Goal: Find specific page/section: Find specific page/section

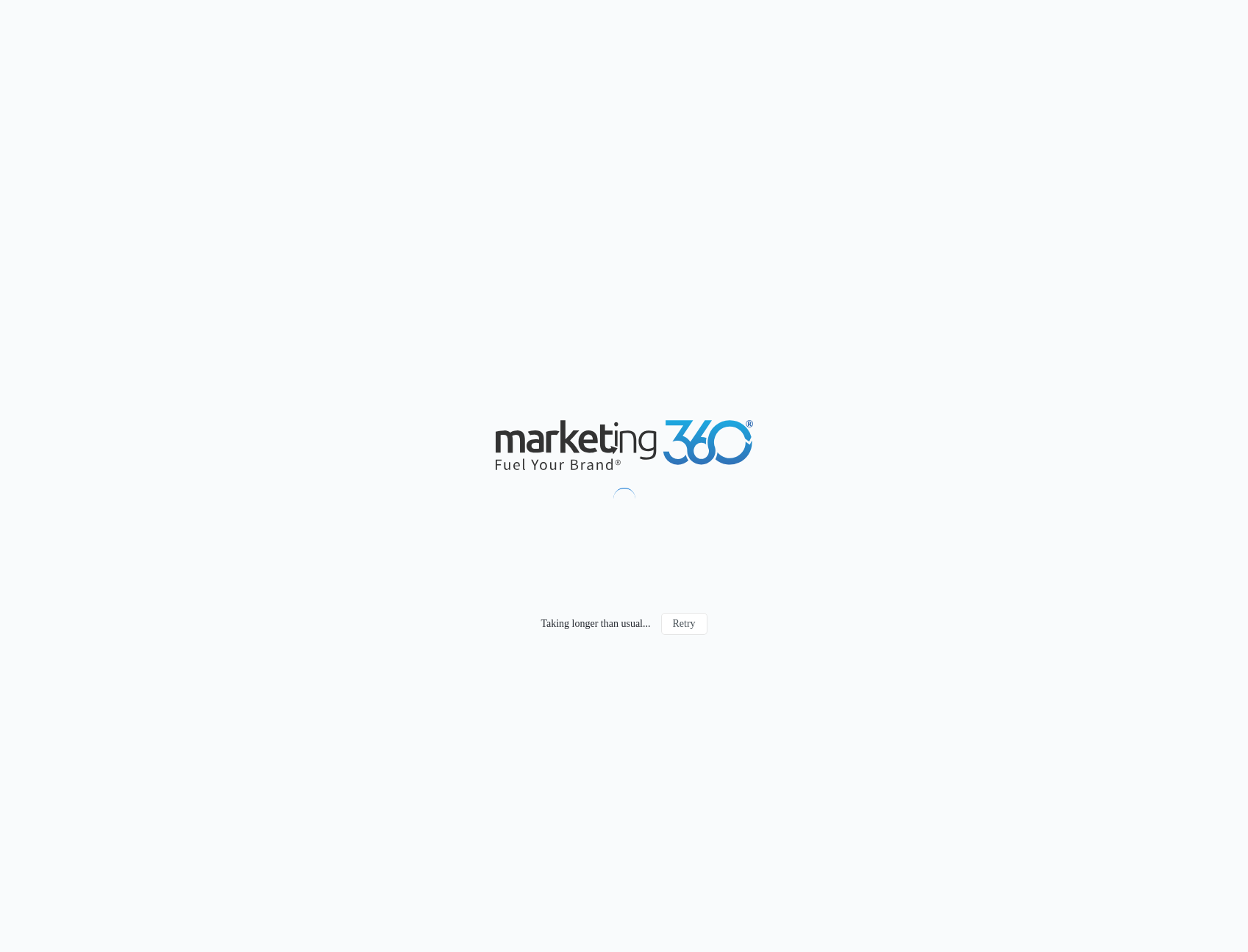
click at [285, 466] on div "Taking longer than usual... Retry" at bounding box center [624, 476] width 1248 height 952
click at [560, 259] on div "Taking longer than usual... Retry" at bounding box center [624, 476] width 1248 height 952
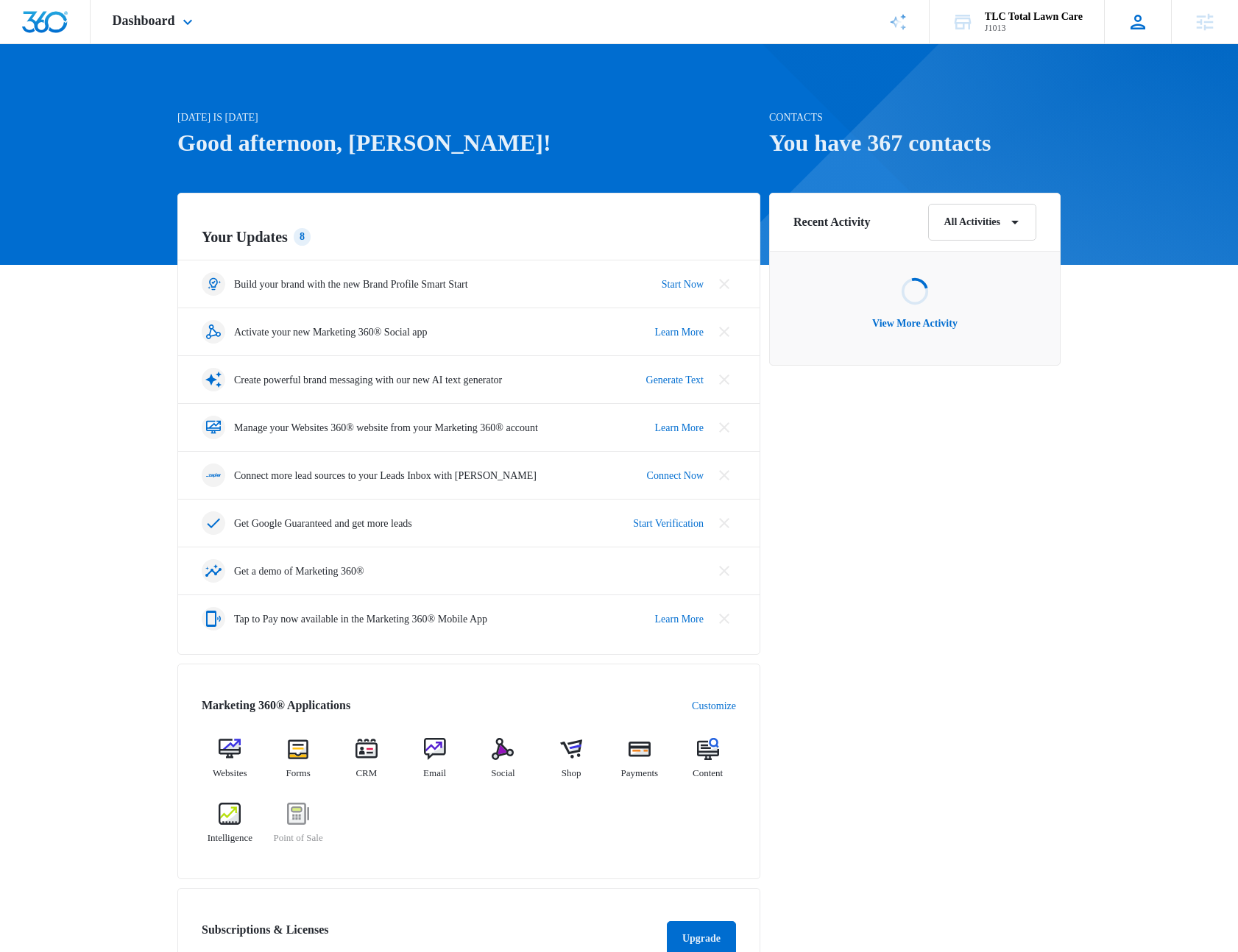
click at [1129, 24] on icon at bounding box center [1137, 22] width 22 height 22
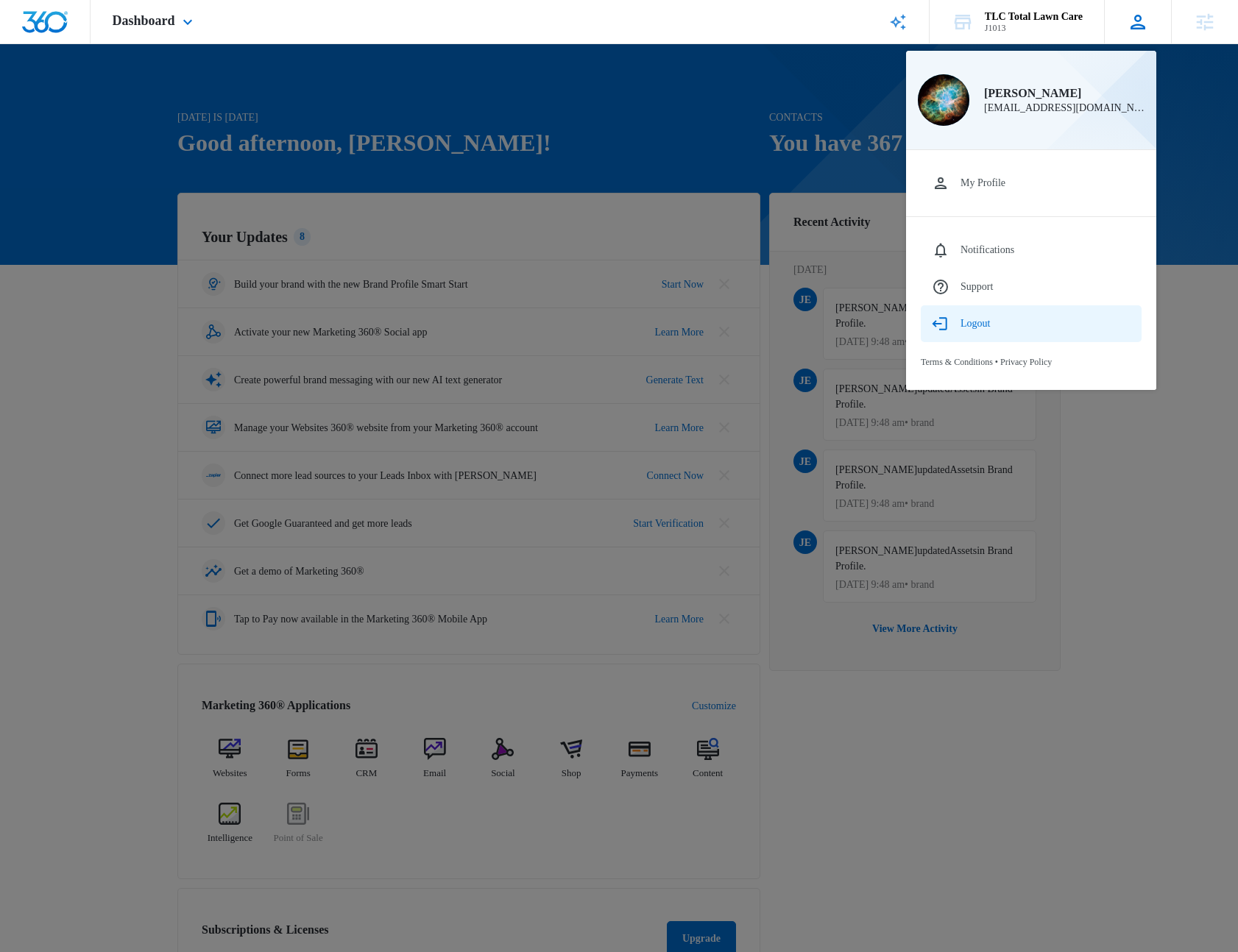
drag, startPoint x: 970, startPoint y: 325, endPoint x: 960, endPoint y: 312, distance: 16.4
click at [970, 325] on div "Logout" at bounding box center [975, 324] width 30 height 12
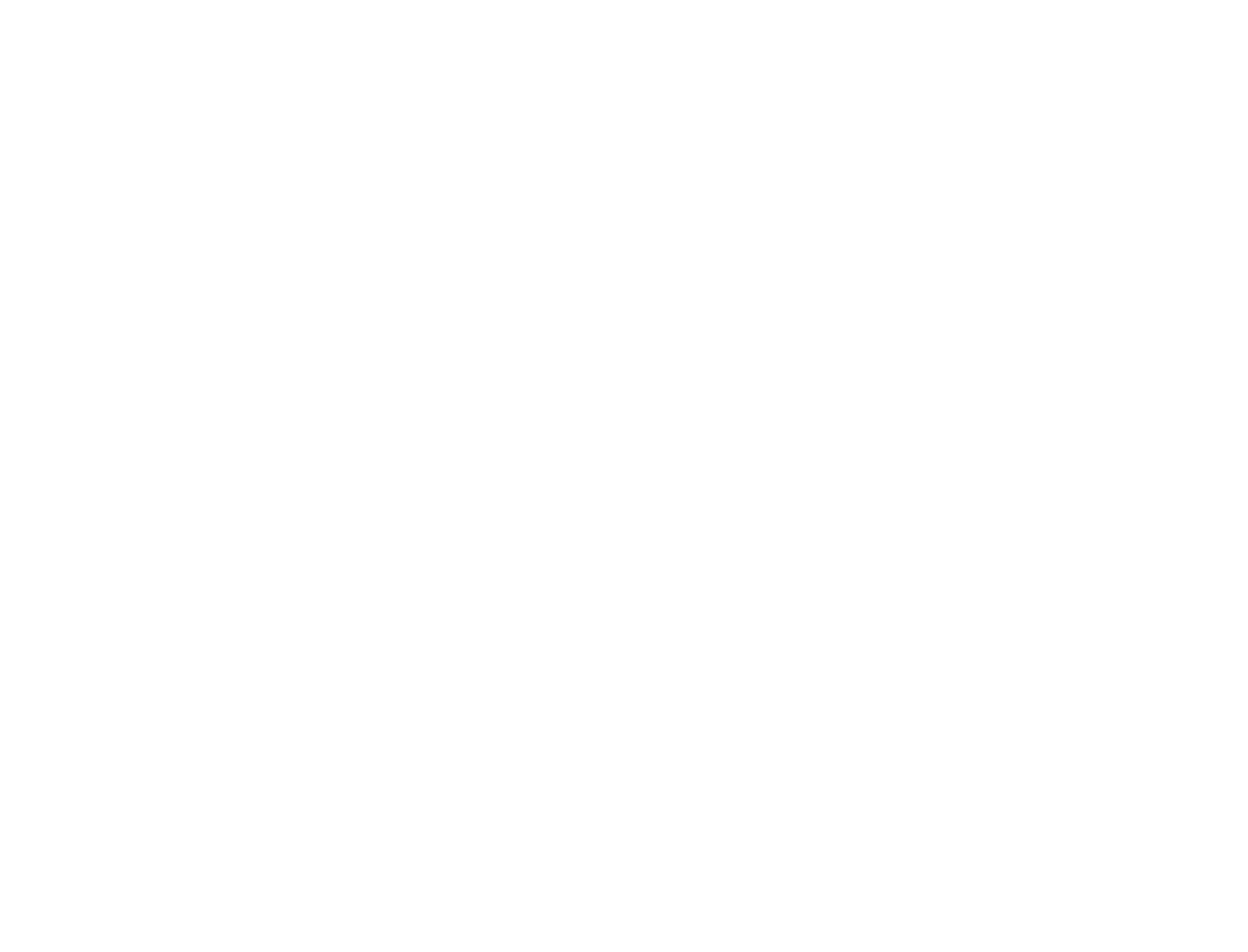
click at [0, 0] on input "text" at bounding box center [0, 0] width 0 height 0
click at [0, 0] on com-1password-button at bounding box center [0, 0] width 0 height 0
type input "rob.lifford@madwire.com"
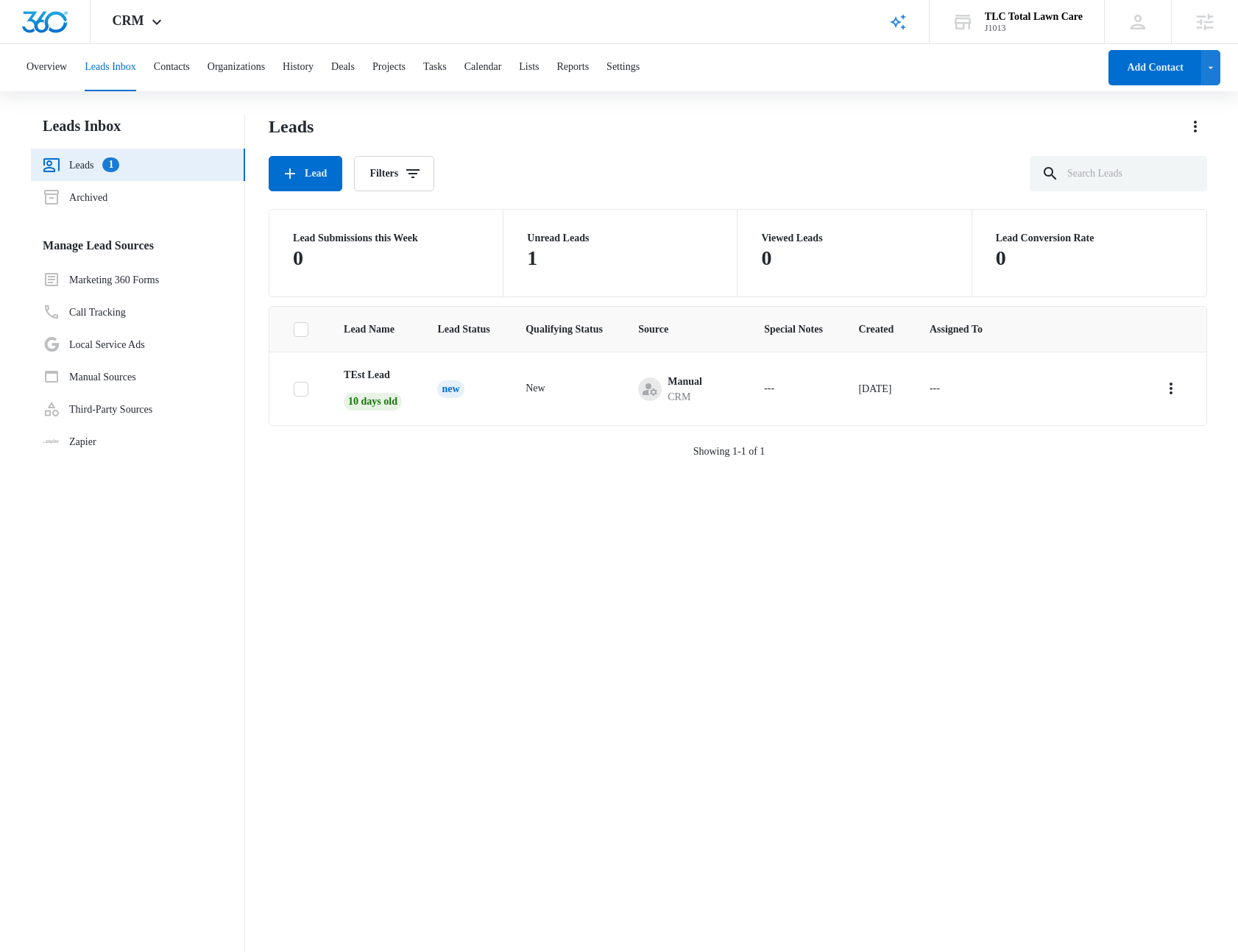
click at [561, 53] on div "Overview Leads Inbox Contacts Organizations History Deals Projects Tasks Calend…" at bounding box center [557, 68] width 1080 height 47
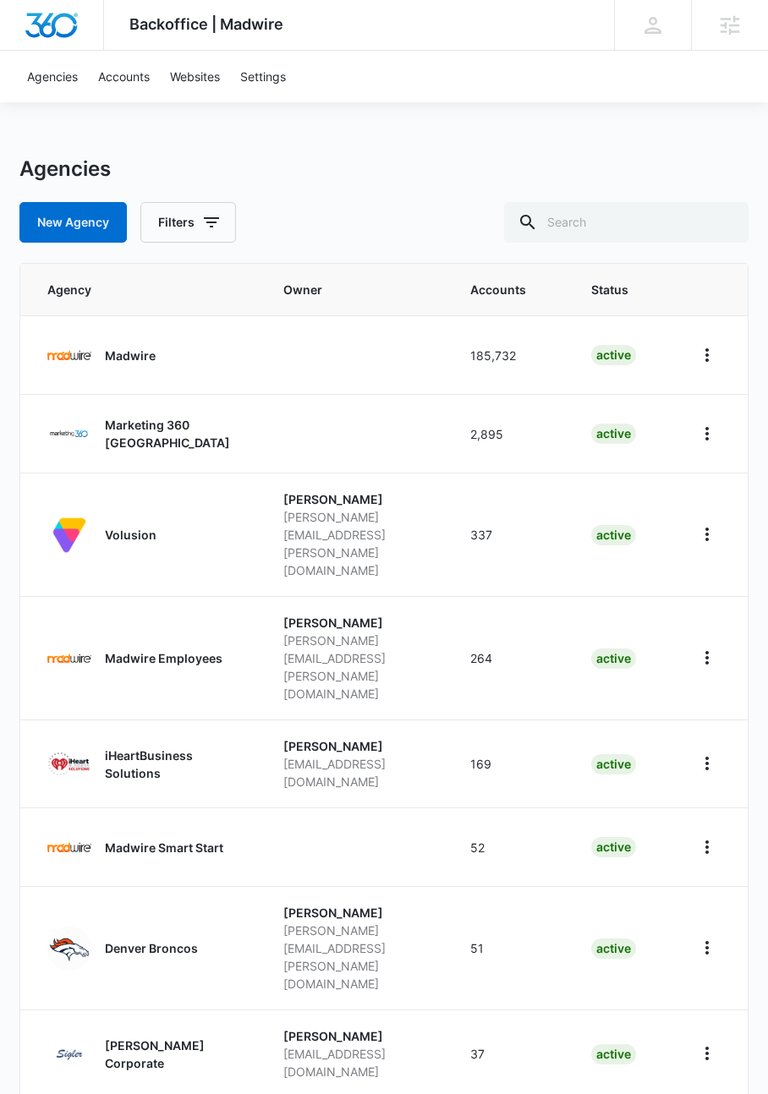
drag, startPoint x: 285, startPoint y: 181, endPoint x: 287, endPoint y: 172, distance: 9.6
click at [286, 180] on div "Agencies" at bounding box center [384, 168] width 730 height 25
click at [614, 228] on input "text" at bounding box center [626, 222] width 244 height 41
type input "S"
click at [134, 1036] on p "[PERSON_NAME] Corporate" at bounding box center [174, 1054] width 139 height 36
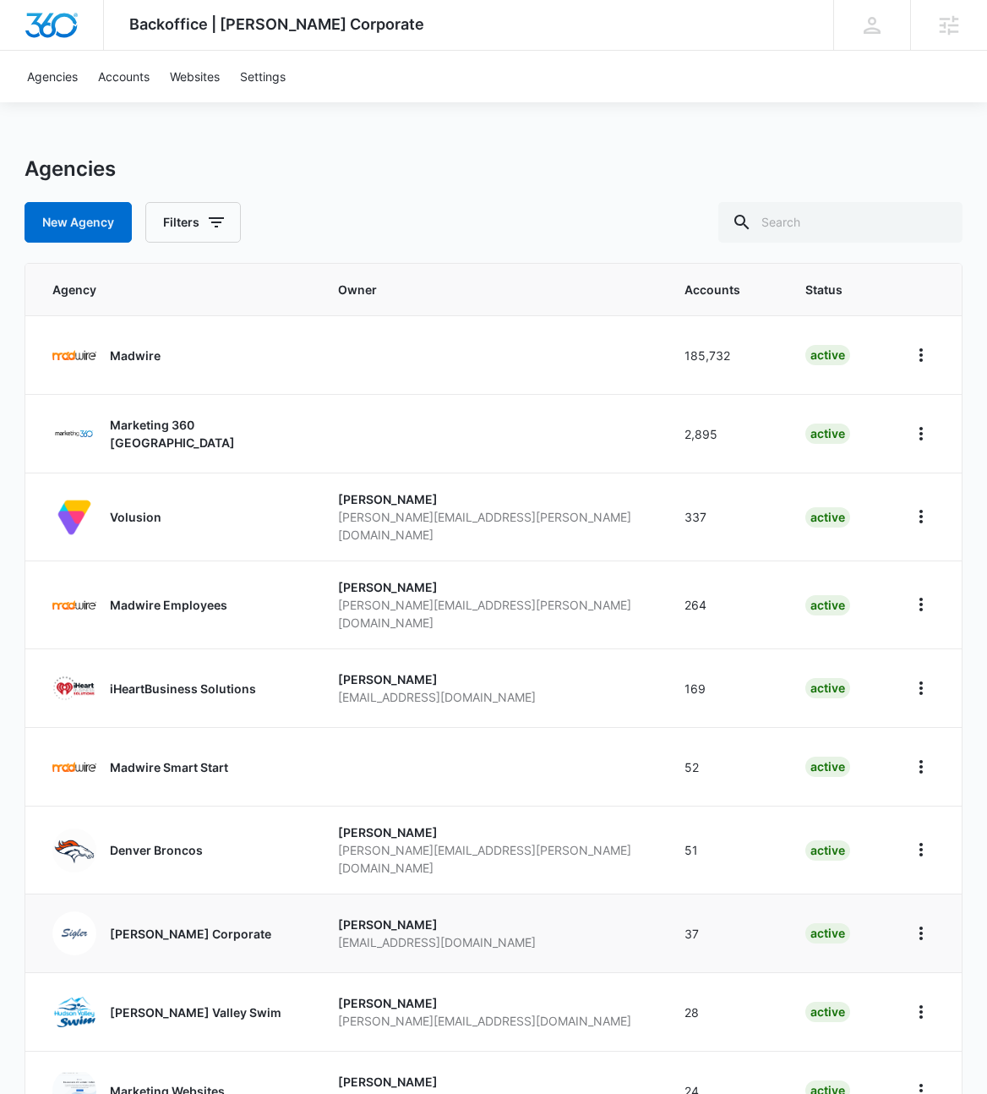
click at [146, 925] on p "[PERSON_NAME] Corporate" at bounding box center [190, 934] width 161 height 18
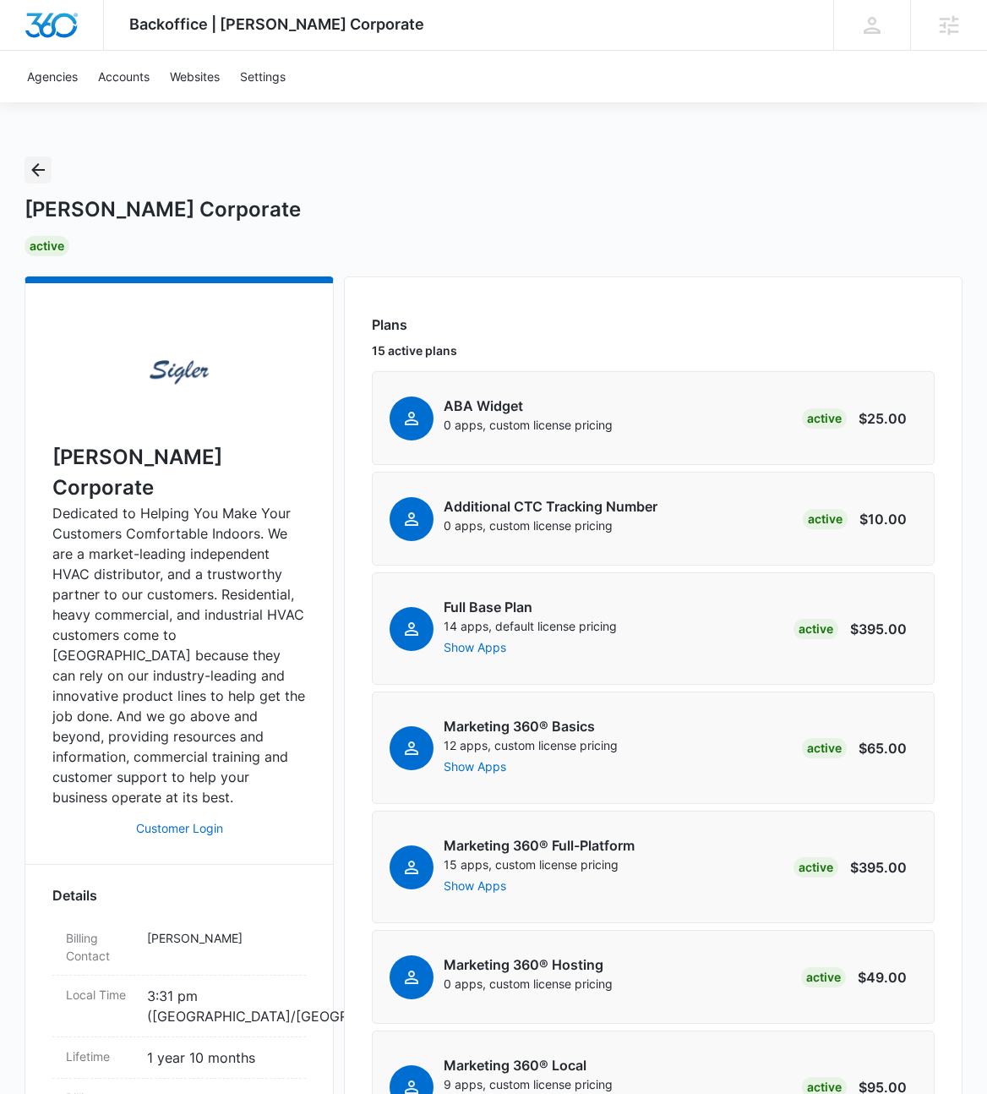
click at [46, 173] on icon "Back" at bounding box center [38, 170] width 20 height 20
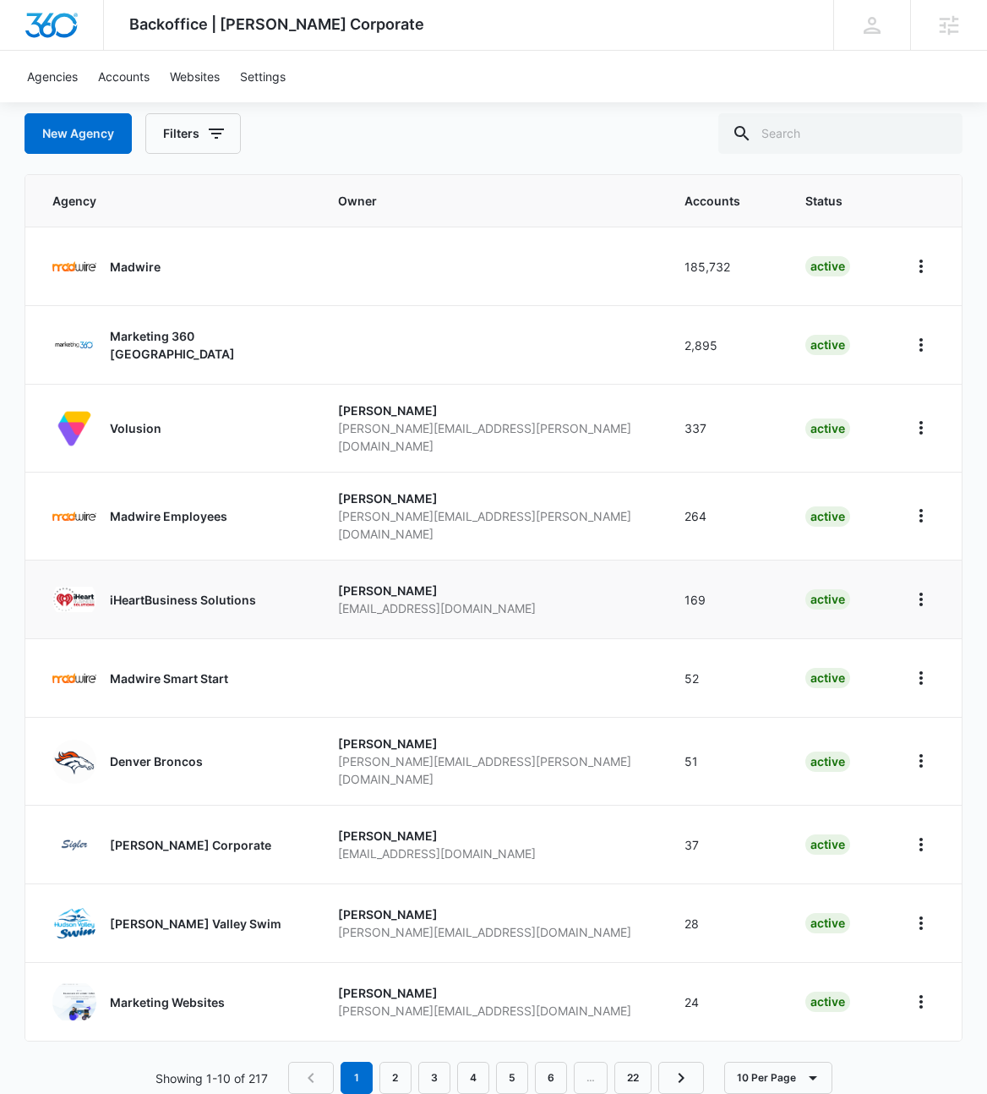
scroll to position [101, 0]
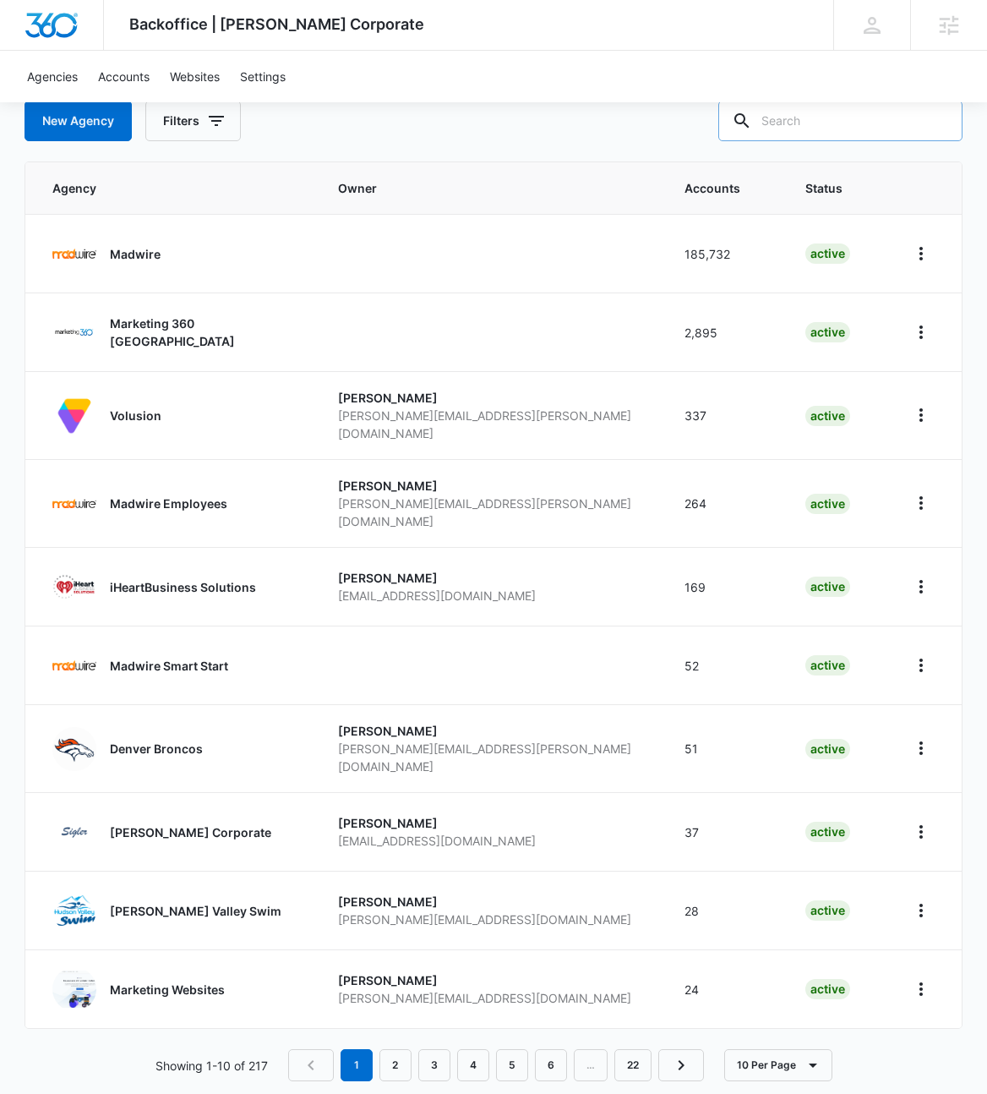
drag, startPoint x: 825, startPoint y: 117, endPoint x: 841, endPoint y: 120, distance: 16.4
click at [779, 119] on input "text" at bounding box center [841, 121] width 244 height 41
type input "[PERSON_NAME]"
click at [779, 112] on input "text" at bounding box center [841, 121] width 244 height 41
type input "[PERSON_NAME]"
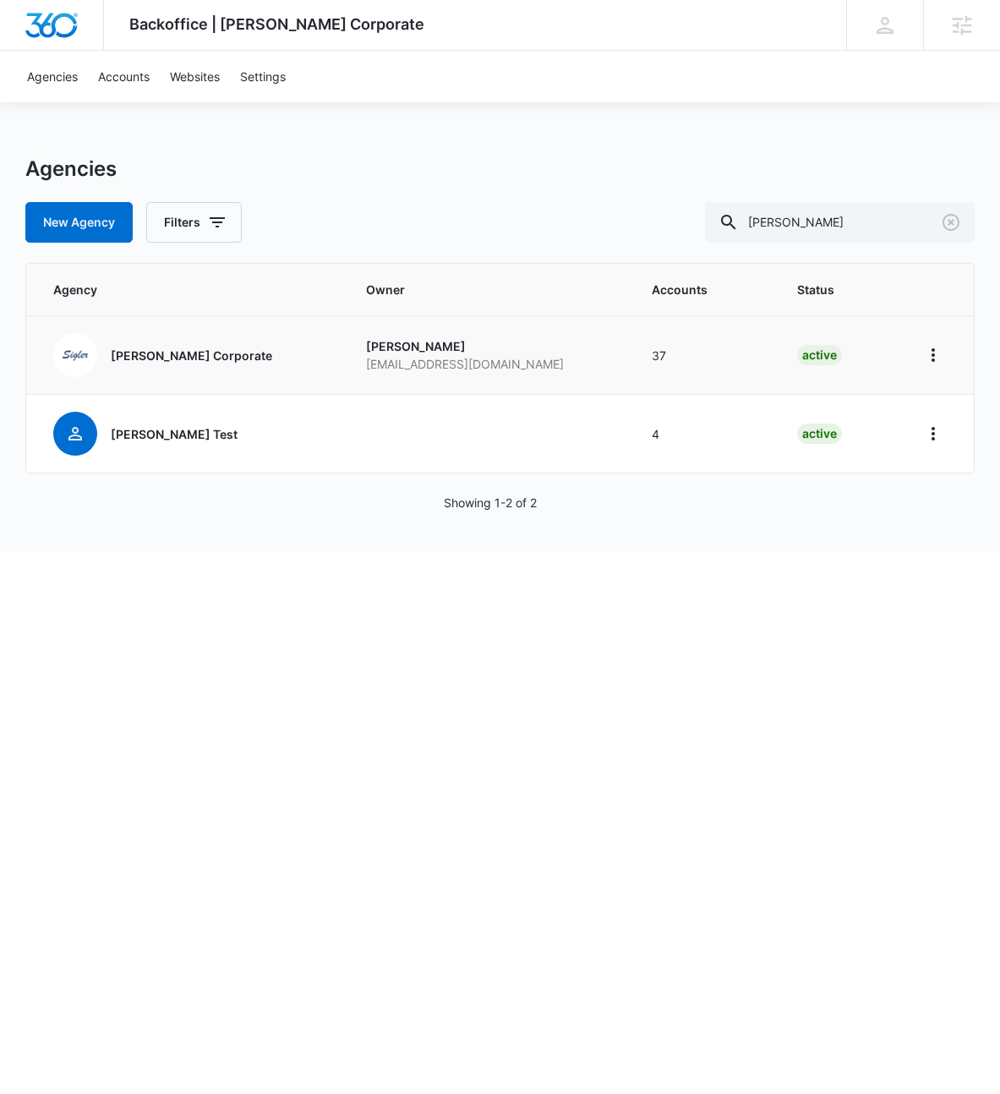
click at [147, 353] on p "[PERSON_NAME] Corporate" at bounding box center [191, 356] width 161 height 18
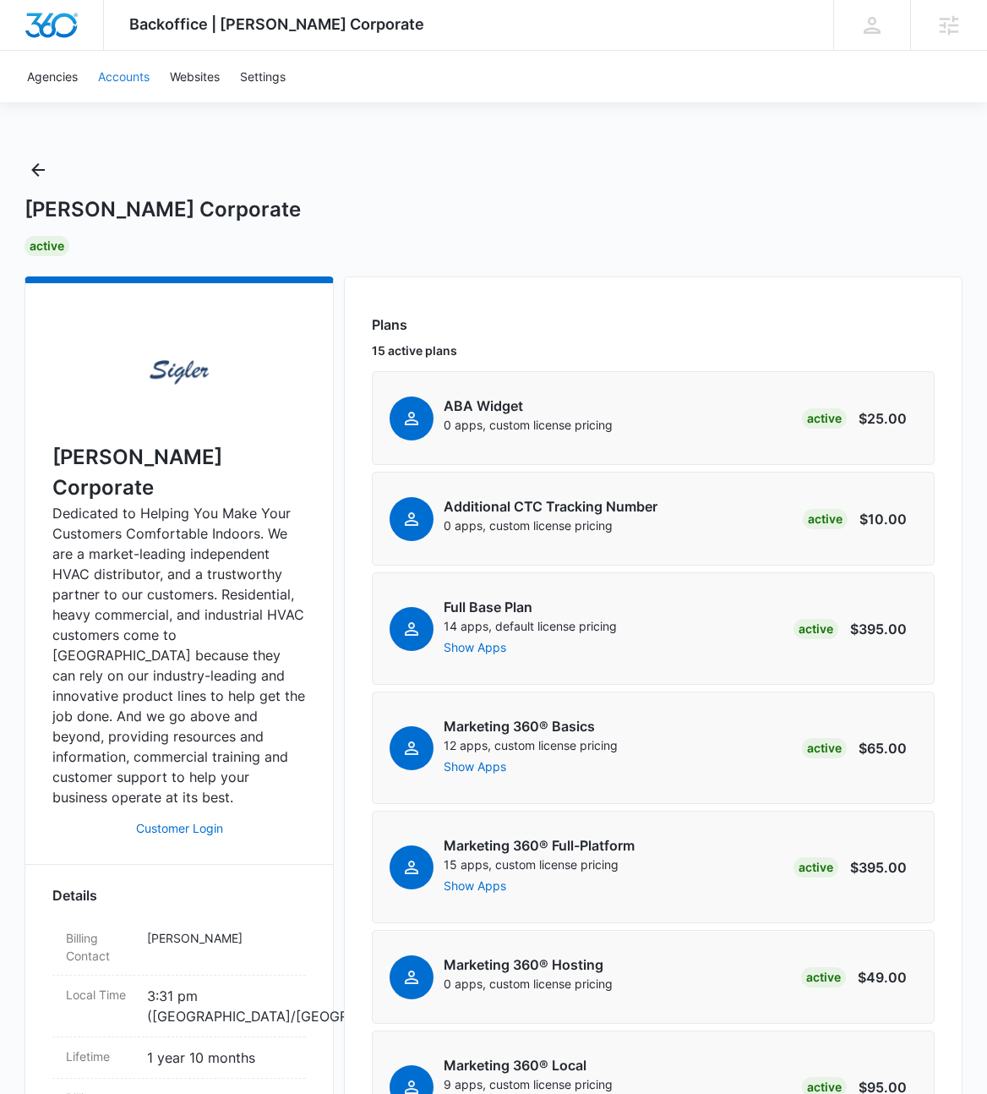
click at [121, 87] on link "Accounts" at bounding box center [124, 77] width 72 height 52
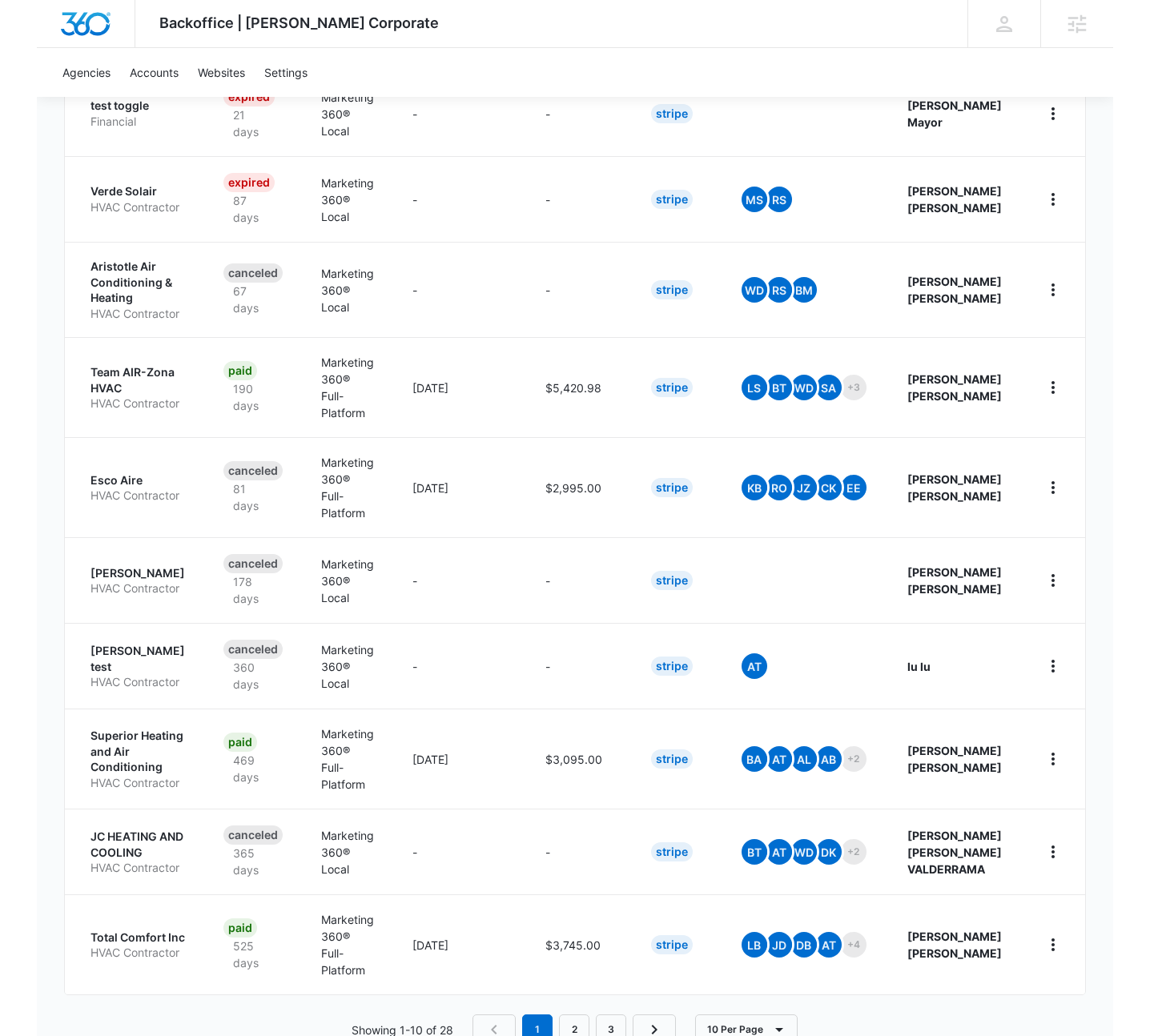
scroll to position [367, 0]
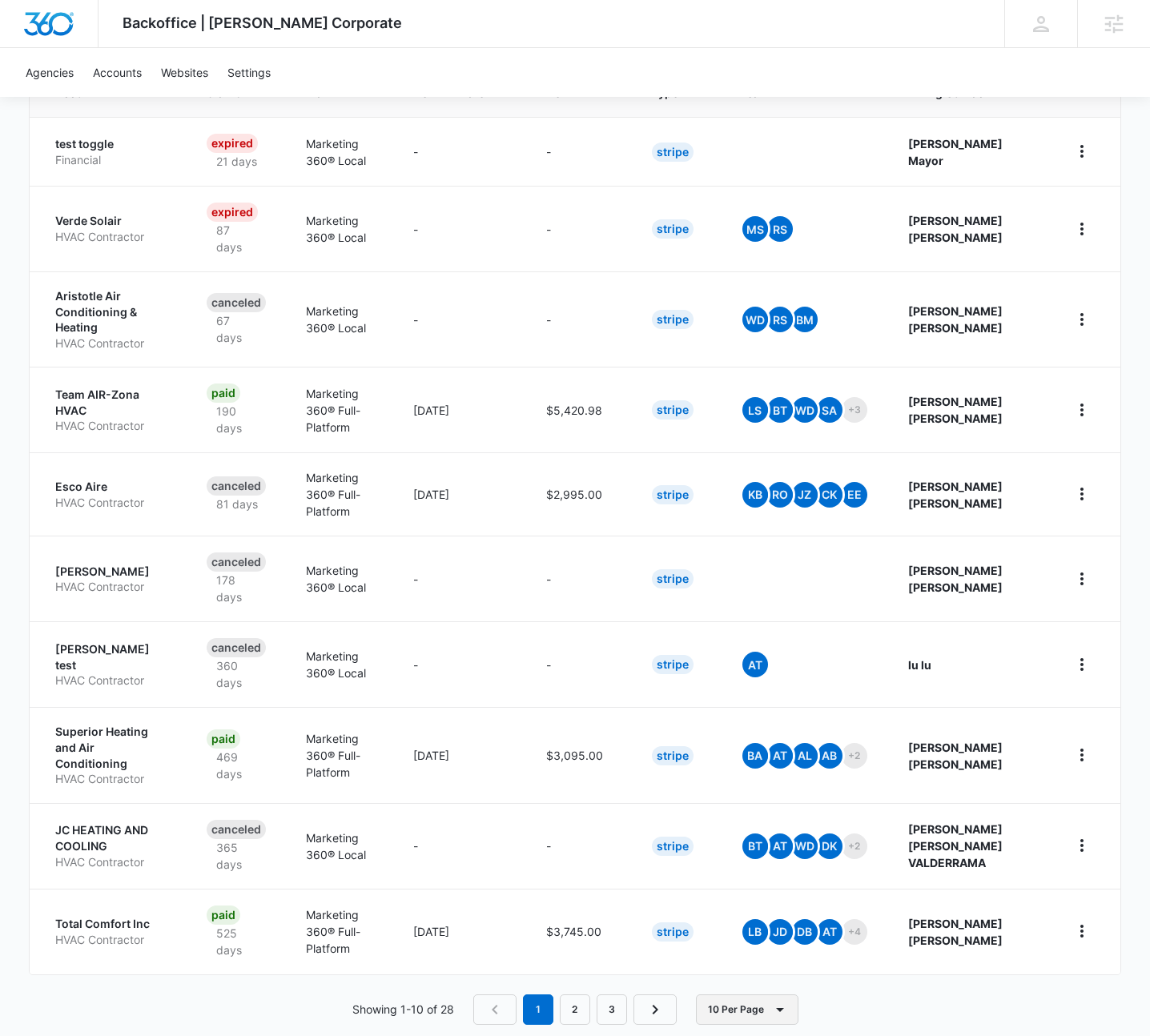
click at [738, 994] on button "10 Per Page" at bounding box center [747, 1009] width 102 height 30
click at [738, 941] on button "100 Per Page" at bounding box center [761, 935] width 129 height 24
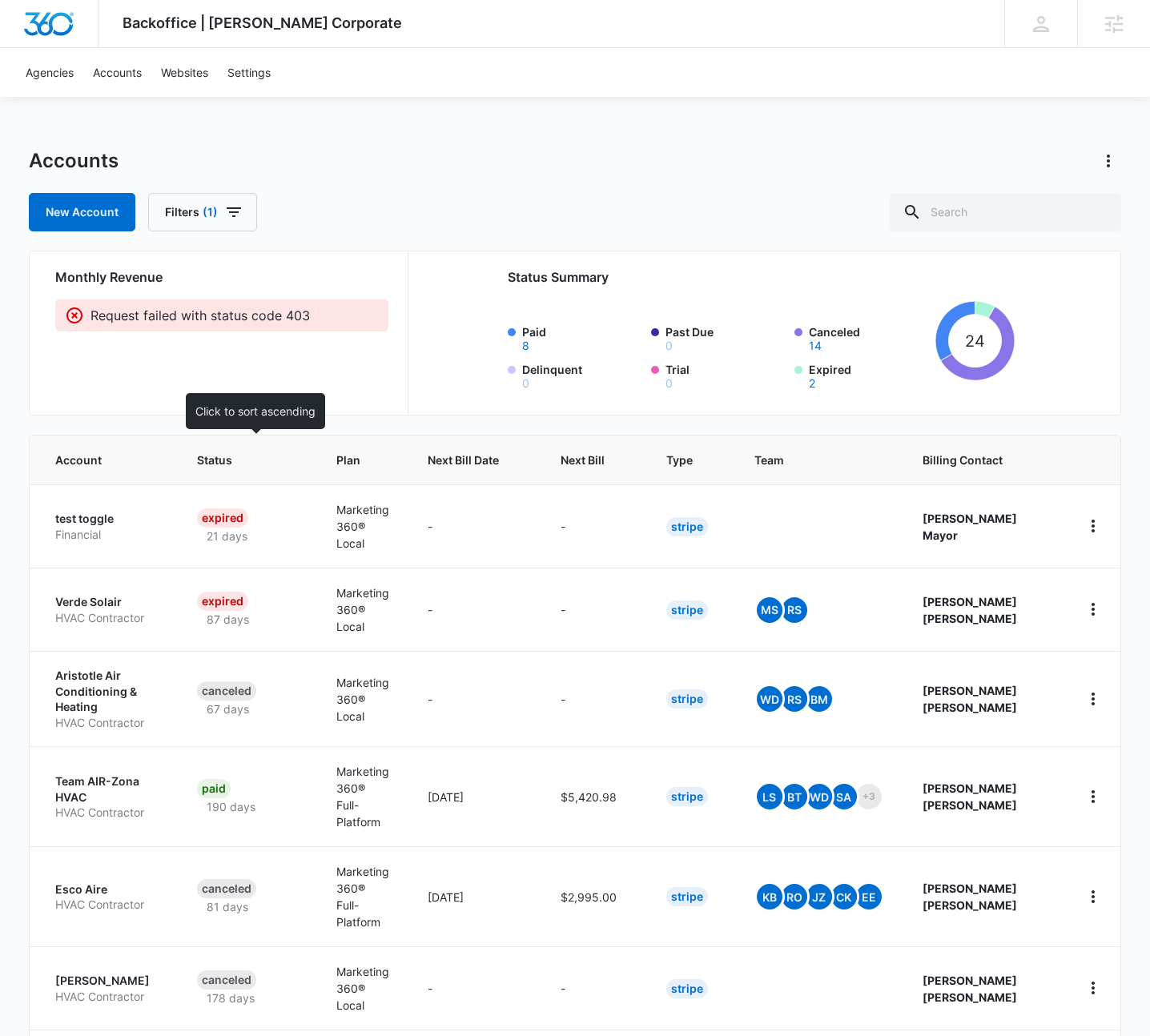
click at [215, 453] on span "Status" at bounding box center [236, 460] width 78 height 17
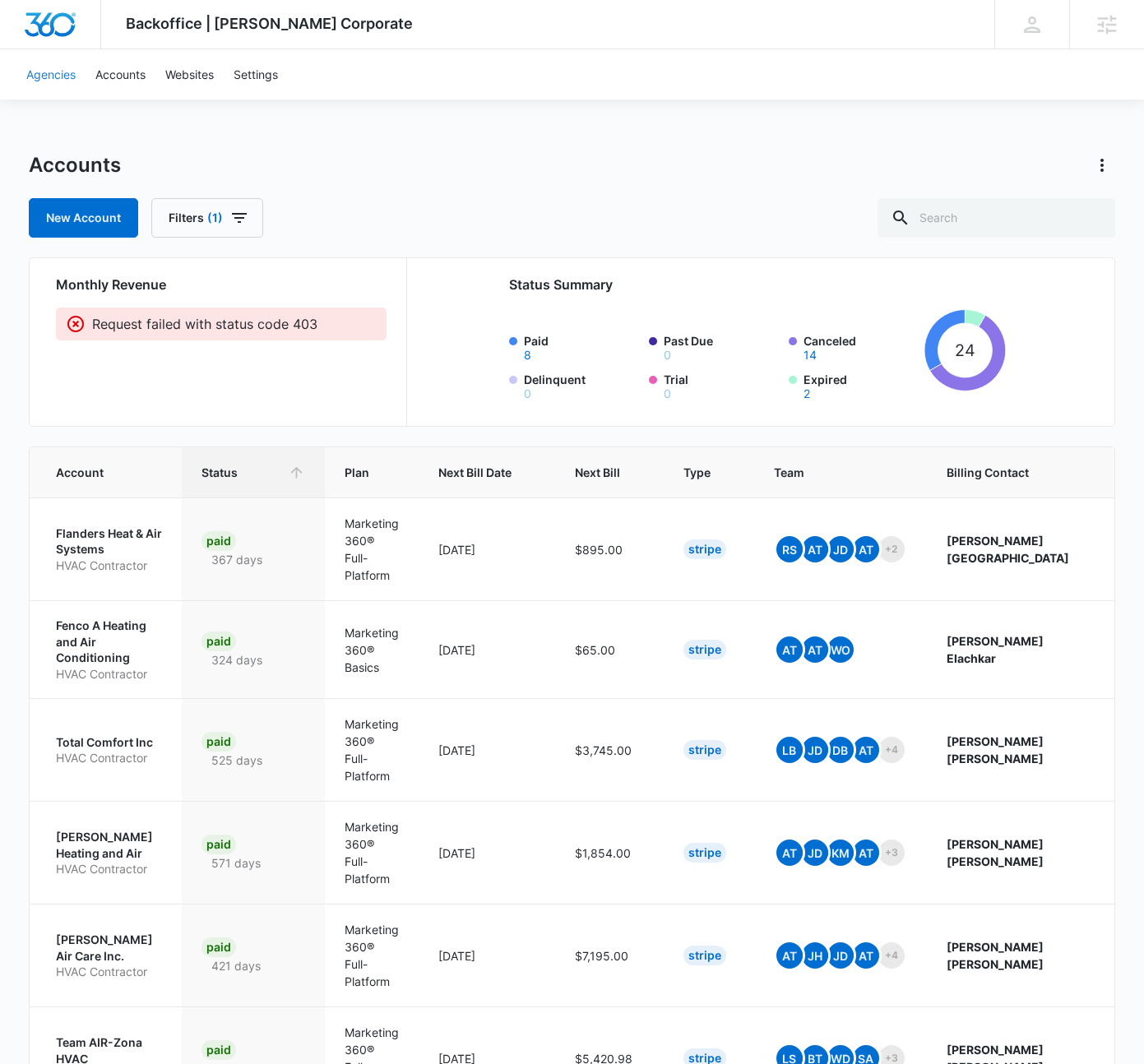
click at [36, 75] on link "Agencies" at bounding box center [51, 75] width 69 height 51
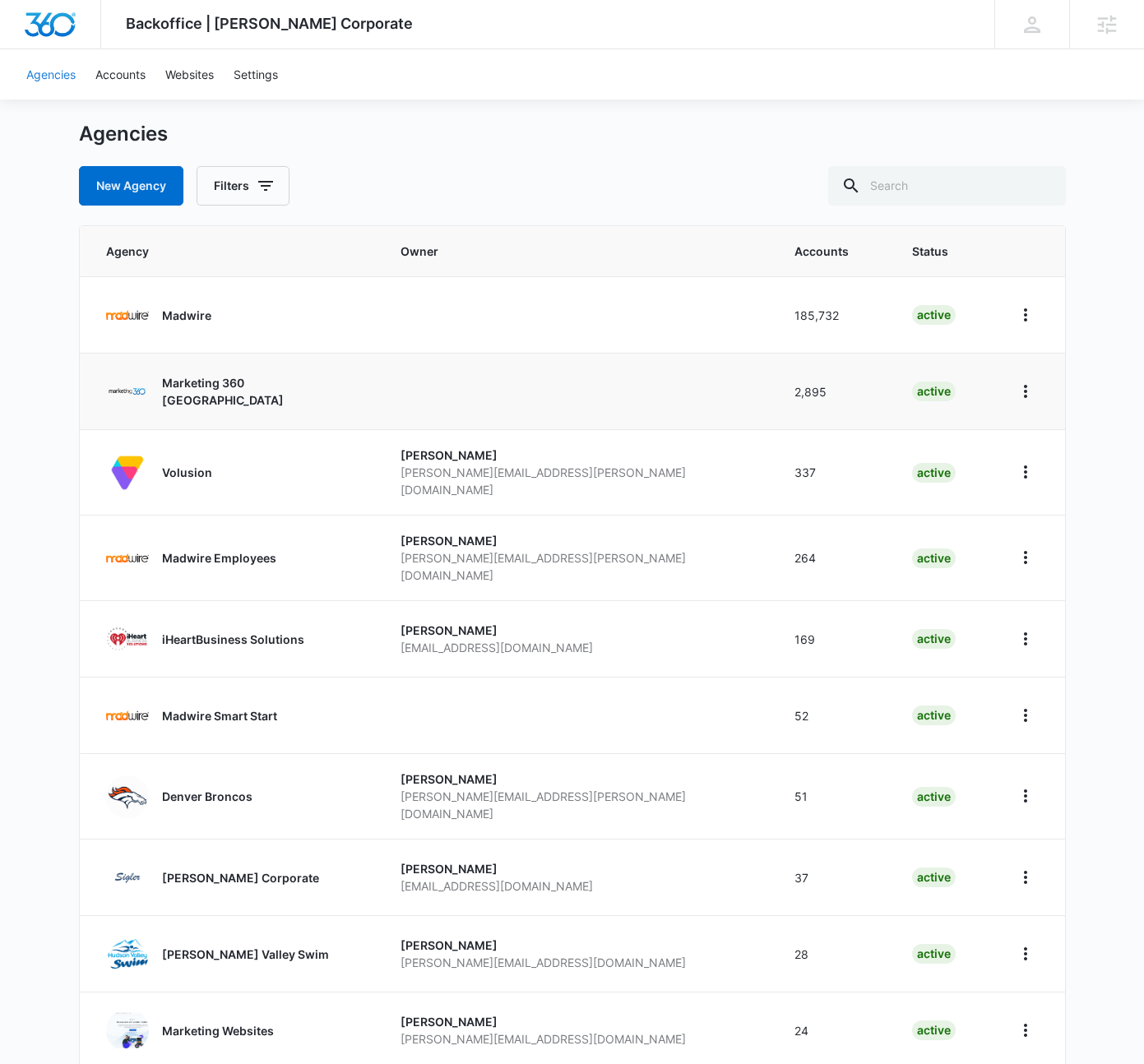
scroll to position [42, 0]
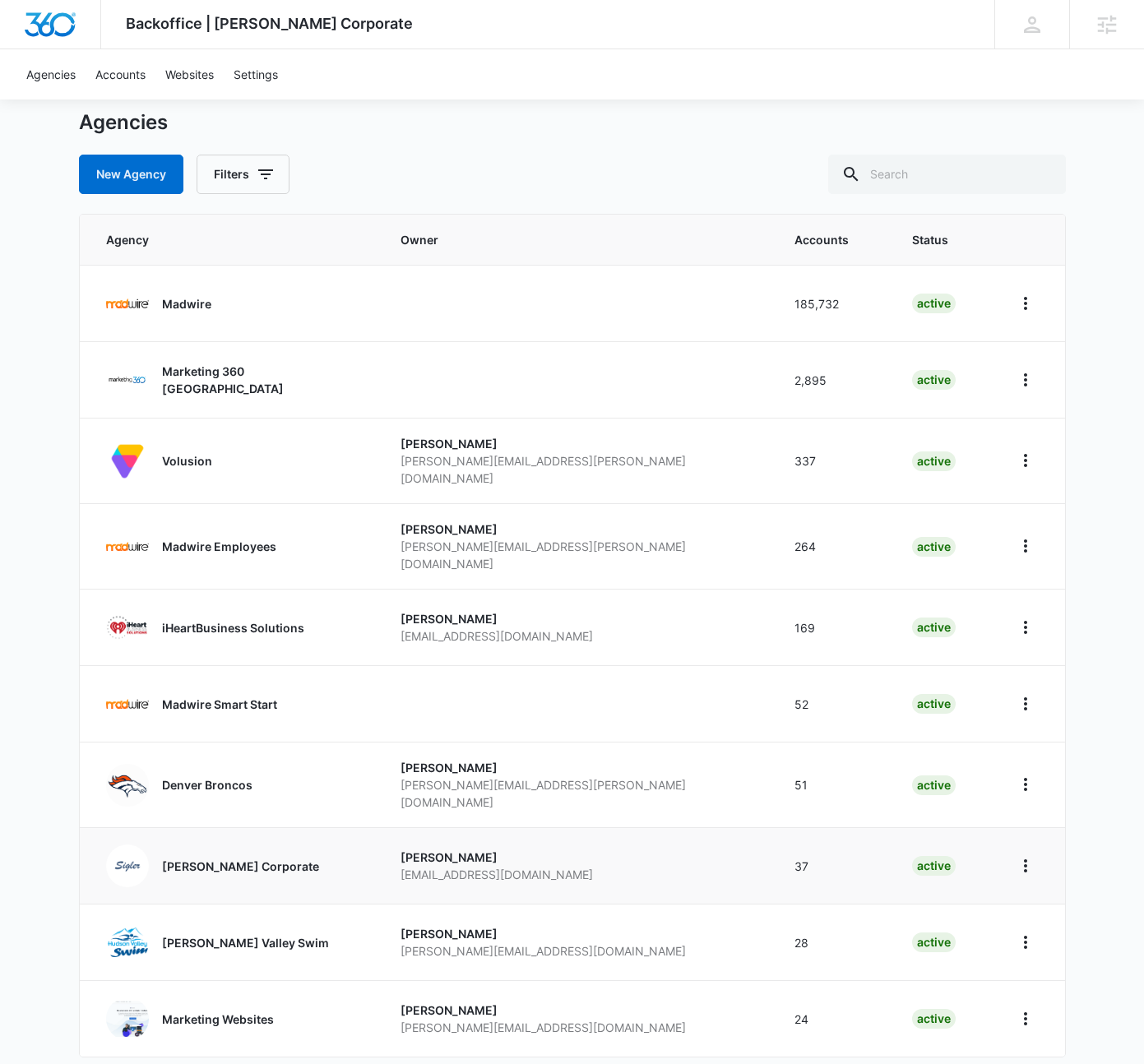
click at [182, 858] on p "[PERSON_NAME] Corporate" at bounding box center [240, 867] width 157 height 18
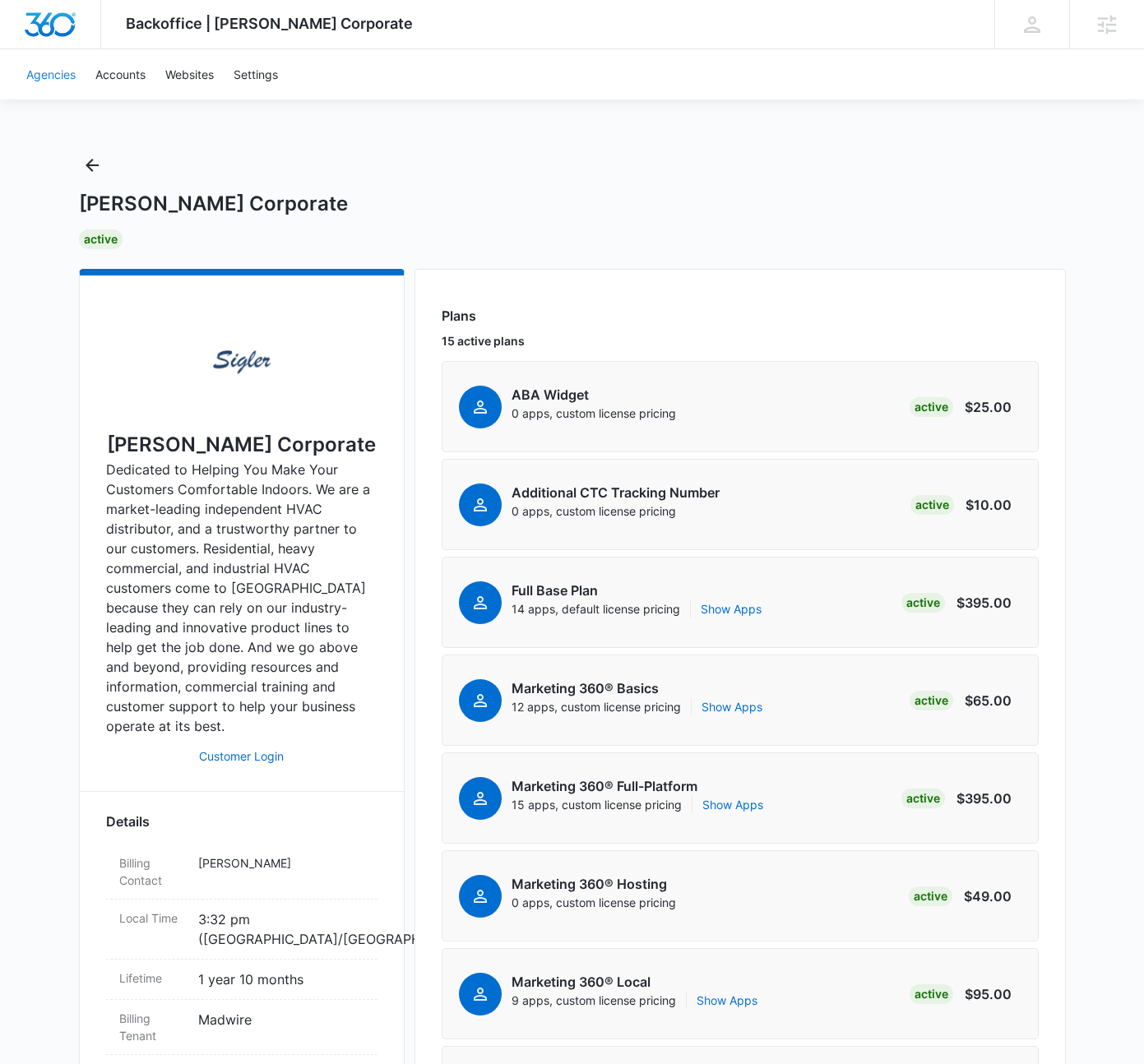
click at [51, 78] on link "Agencies" at bounding box center [51, 75] width 69 height 51
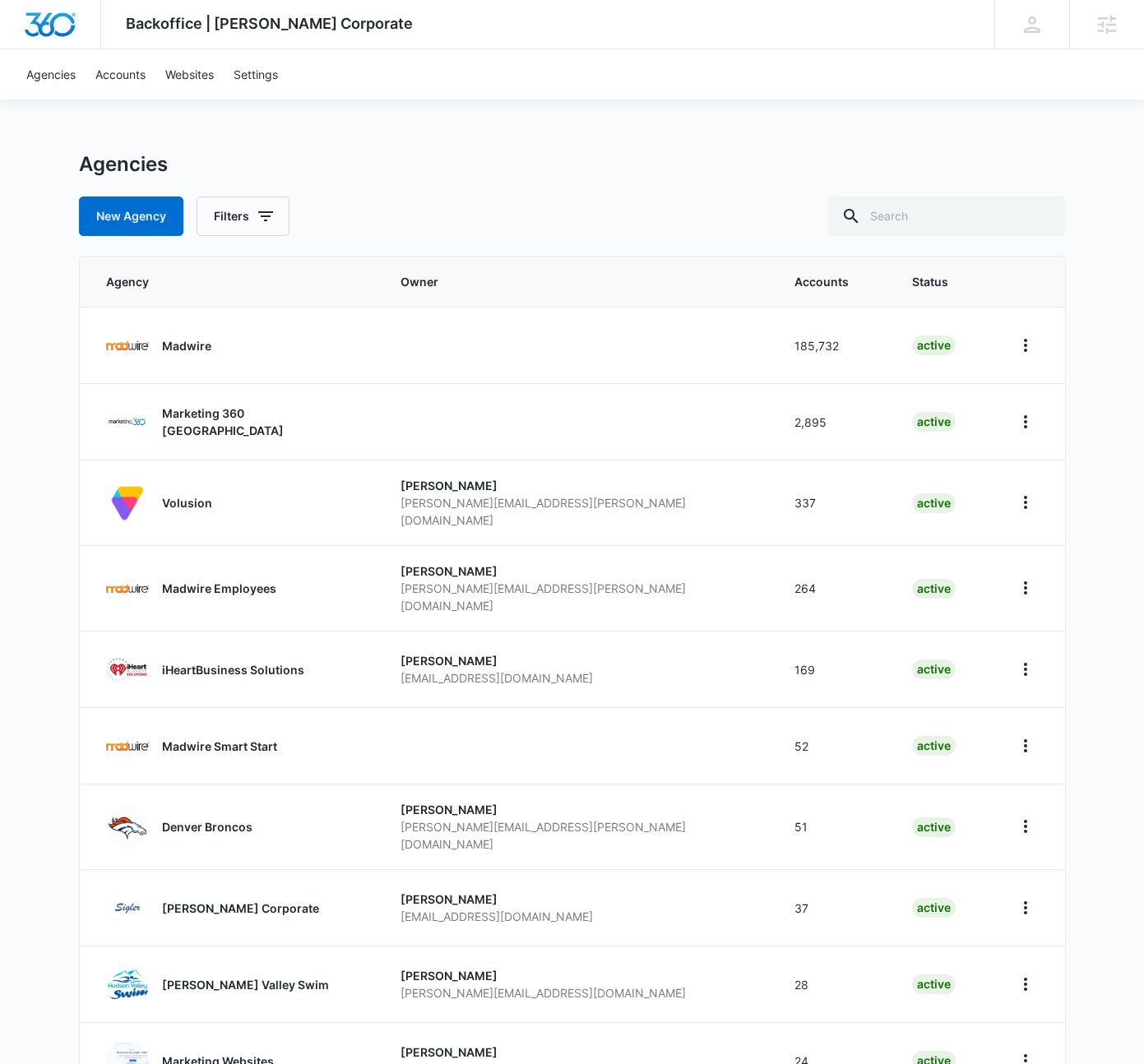
click at [469, 233] on div "New Agency Filters" at bounding box center [572, 216] width 986 height 40
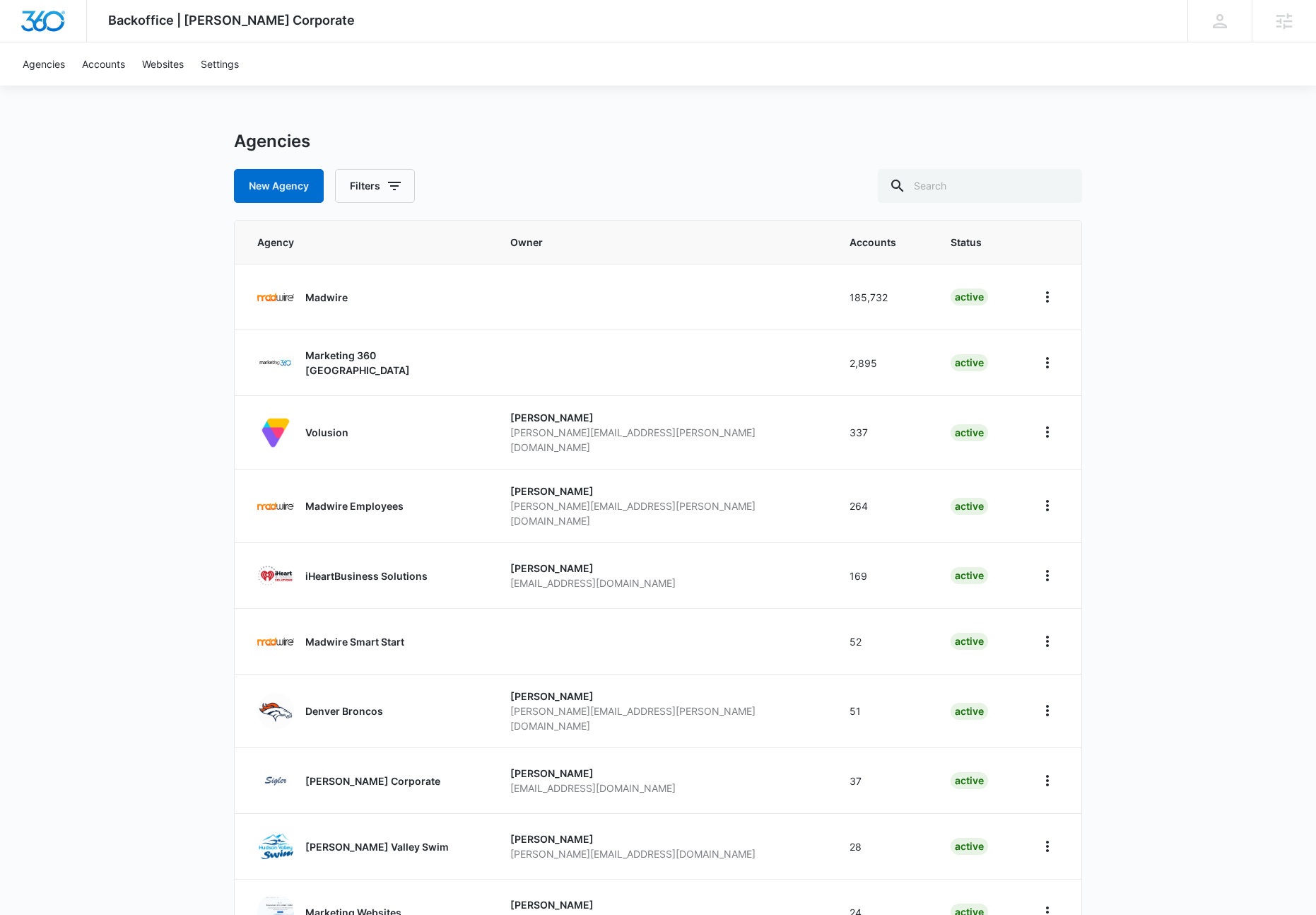
click at [579, 86] on div "Backoffice | [PERSON_NAME] Corporate Apps Settings [PERSON_NAME] [PERSON_NAME][…" at bounding box center [658, 511] width 1316 height 1023
click at [651, 16] on icon at bounding box center [1283, 21] width 21 height 21
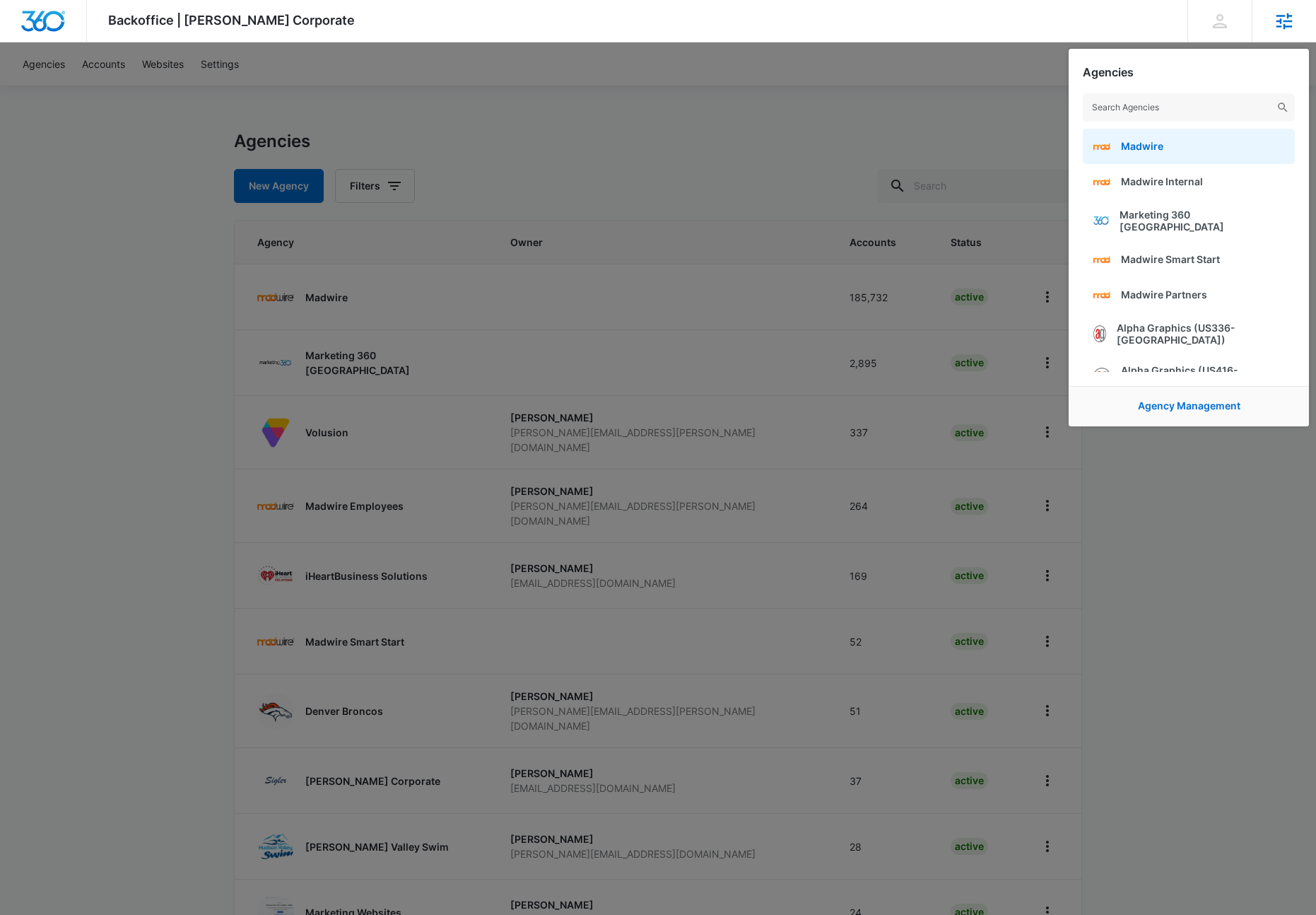
click at [651, 148] on span "Madwire" at bounding box center [1142, 146] width 43 height 12
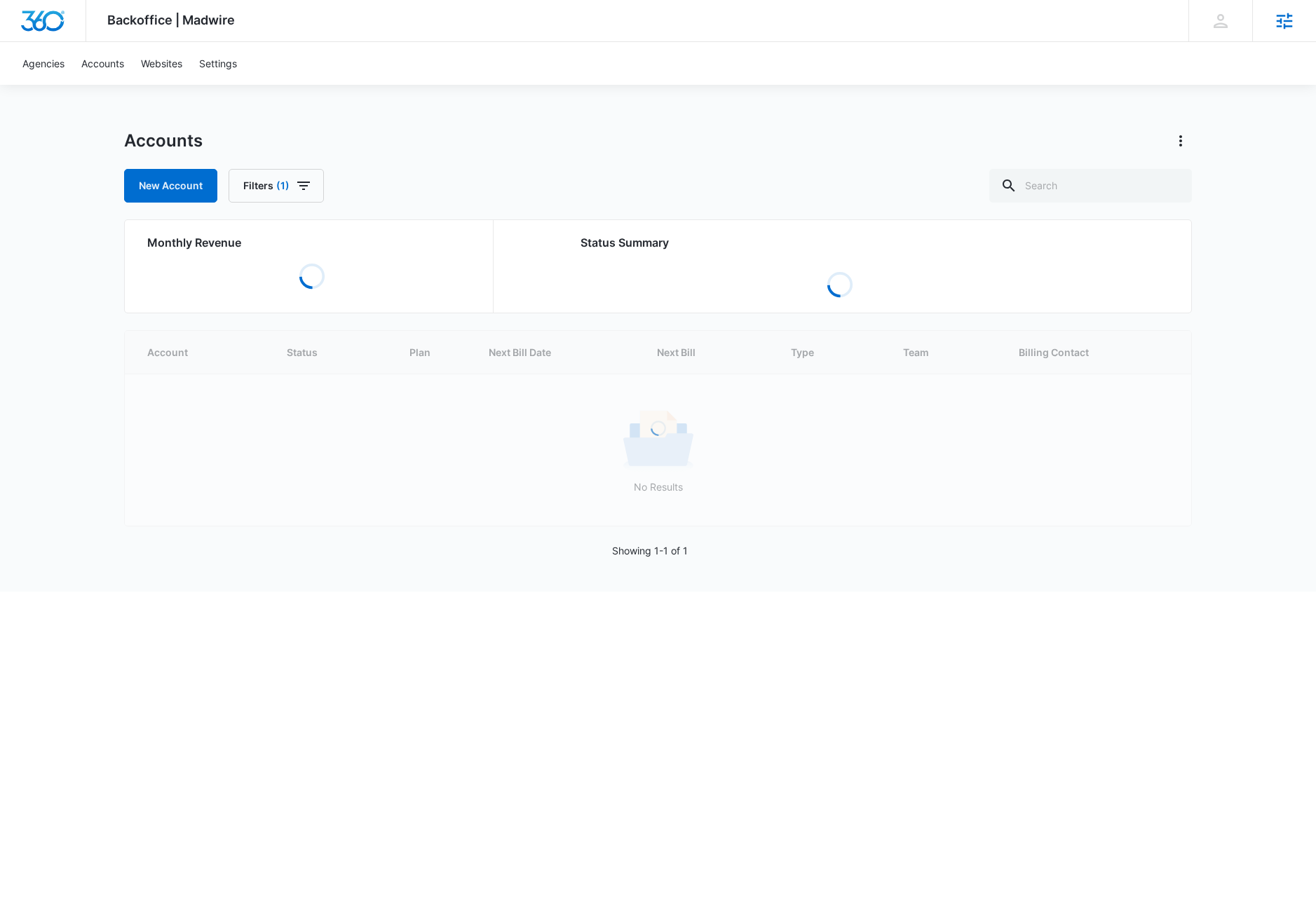
click at [476, 25] on div "Backoffice | Madwire Apps Settings [PERSON_NAME] [PERSON_NAME][EMAIL_ADDRESS][D…" at bounding box center [658, 21] width 1316 height 42
